Goal: Task Accomplishment & Management: Use online tool/utility

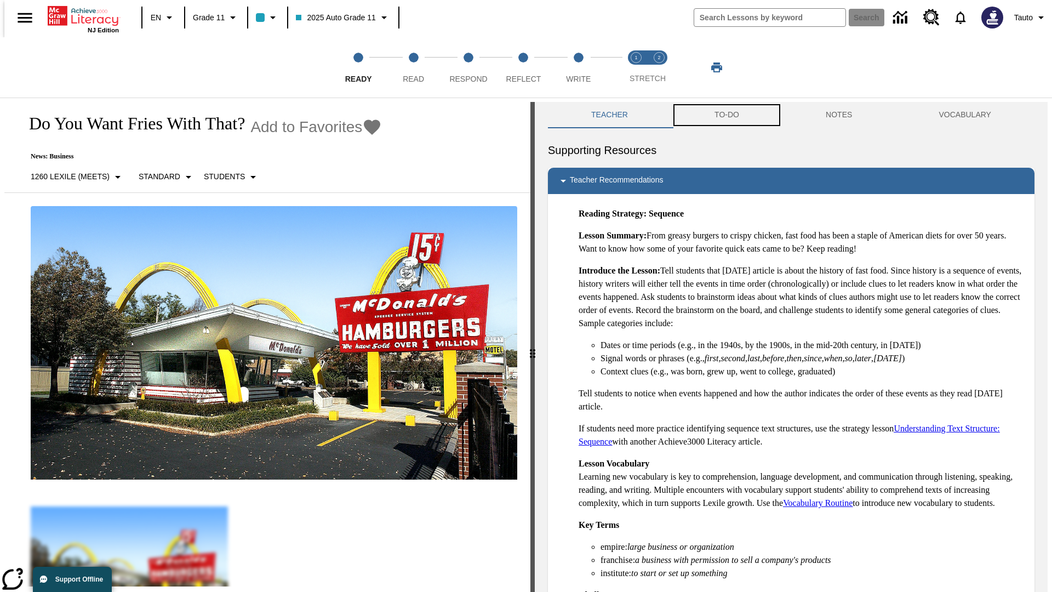
click at [726, 115] on button "TO-DO" at bounding box center [726, 115] width 111 height 26
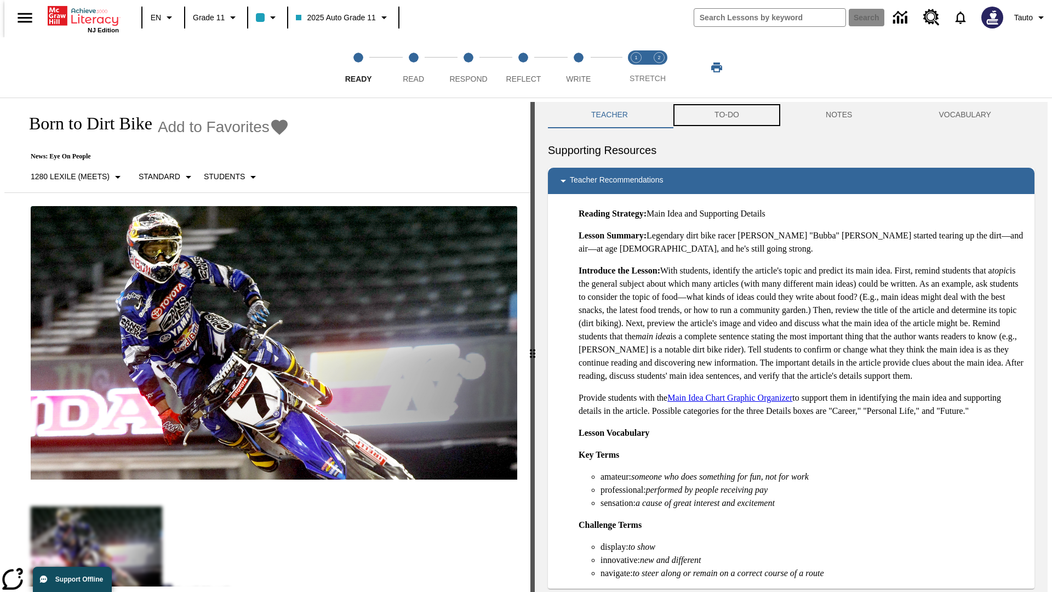
click at [726, 115] on button "TO-DO" at bounding box center [726, 115] width 111 height 26
